Goal: Task Accomplishment & Management: Manage account settings

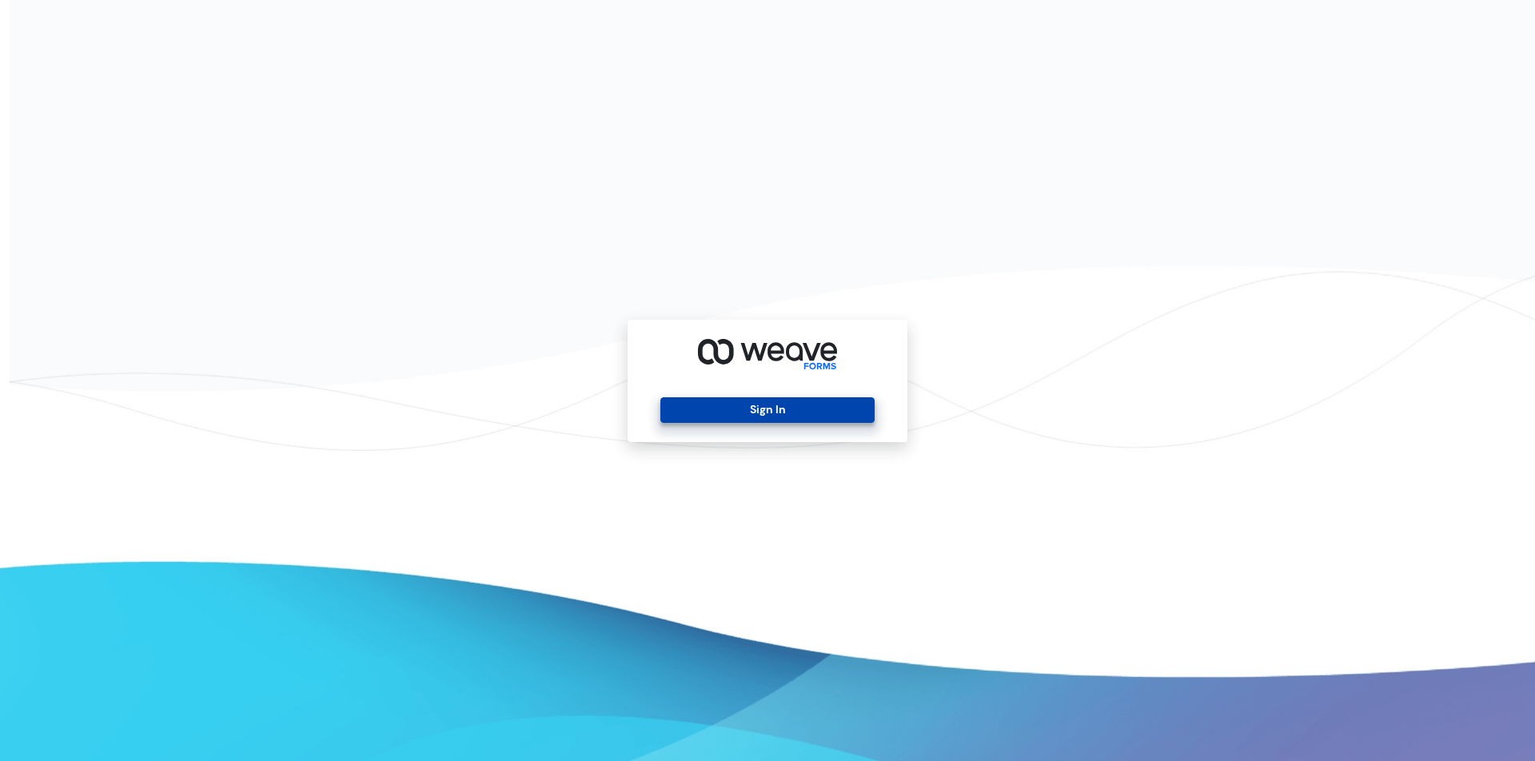
click at [787, 409] on button "Sign In" at bounding box center [766, 410] width 213 height 26
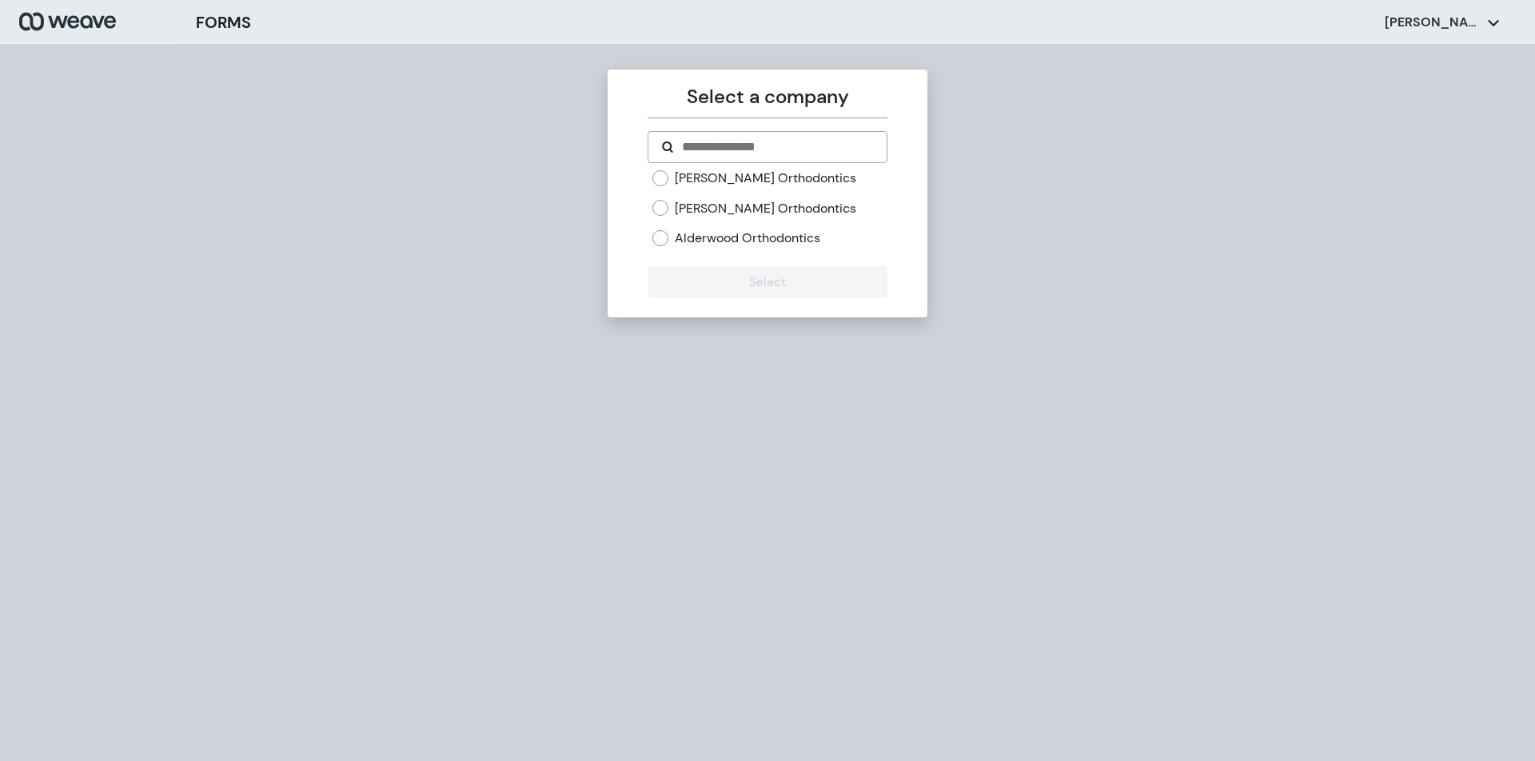
click at [728, 209] on label "[PERSON_NAME] Orthodontics" at bounding box center [765, 209] width 181 height 18
click at [739, 288] on button "Select" at bounding box center [767, 282] width 239 height 32
